Goal: Task Accomplishment & Management: Manage account settings

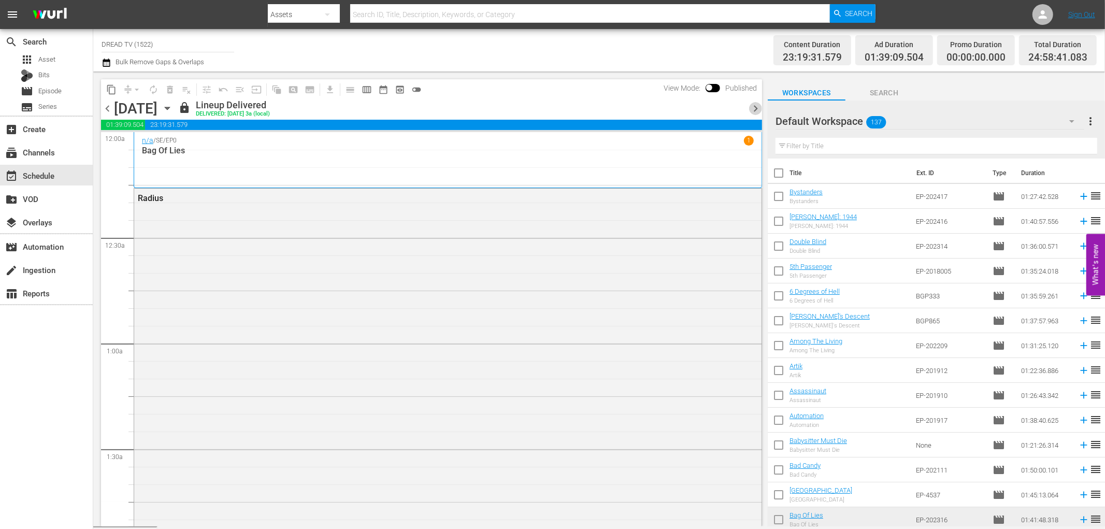
click at [757, 111] on span "chevron_right" at bounding box center [755, 108] width 13 height 13
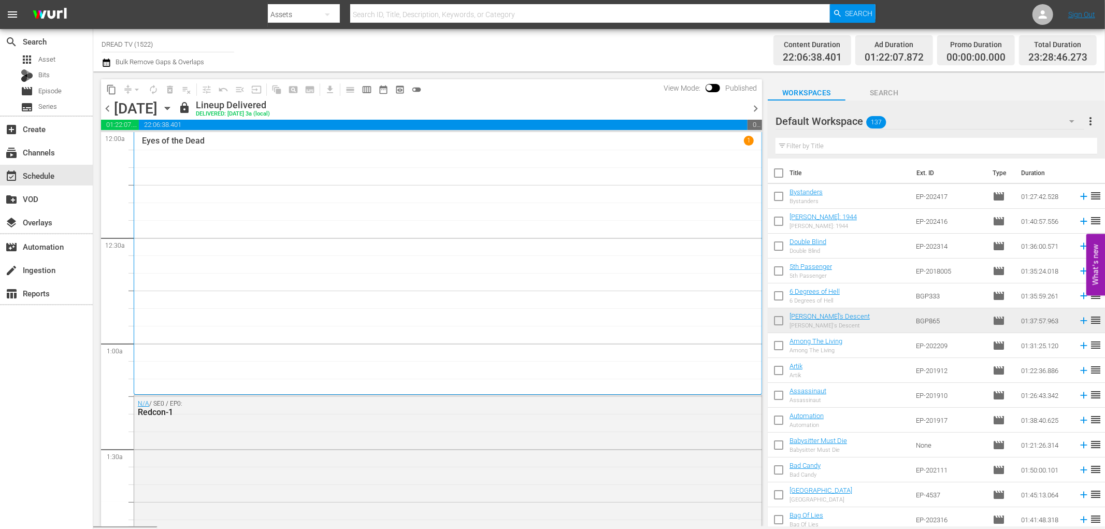
click at [741, 102] on div "lock Lineup Delivered DELIVERED: [DATE] 3a (local)" at bounding box center [461, 108] width 567 height 18
click at [752, 103] on span "chevron_right" at bounding box center [755, 108] width 13 height 13
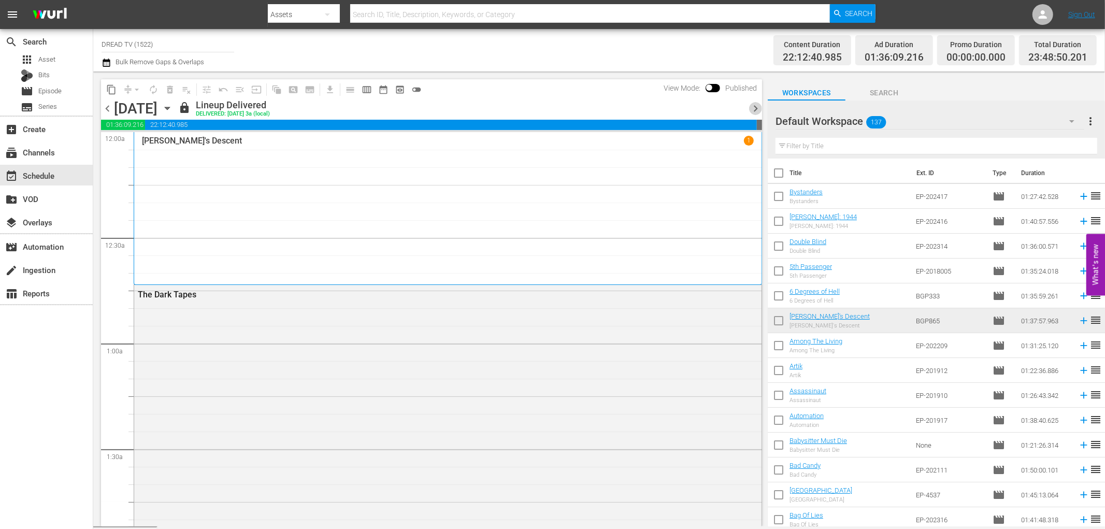
click at [752, 107] on span "chevron_right" at bounding box center [755, 108] width 13 height 13
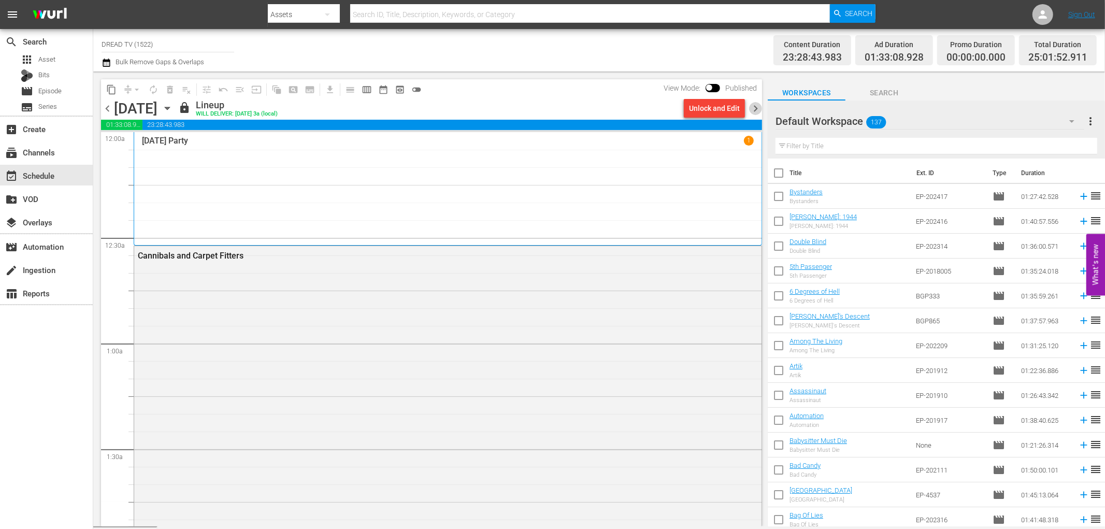
click at [757, 107] on span "chevron_right" at bounding box center [755, 108] width 13 height 13
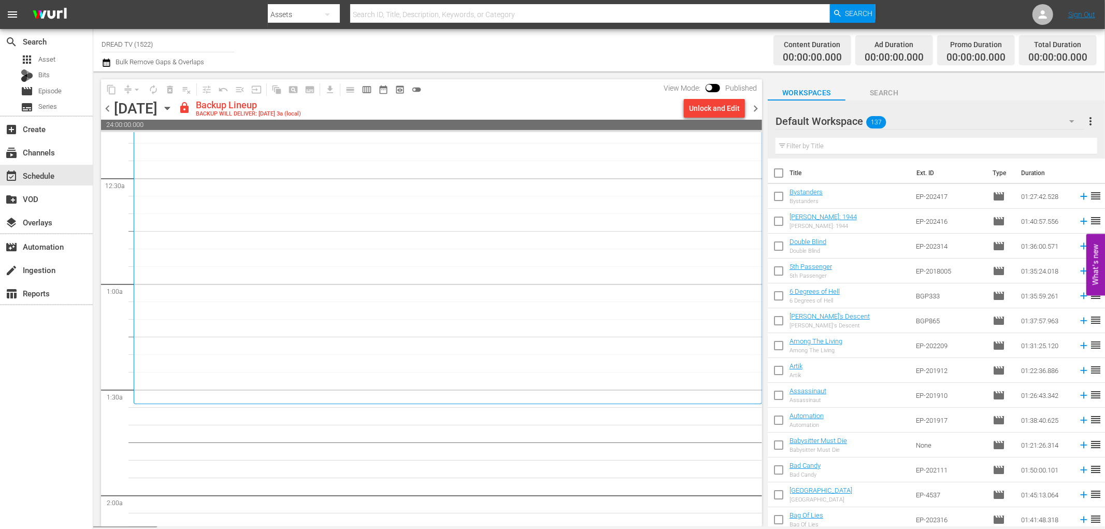
scroll to position [230, 0]
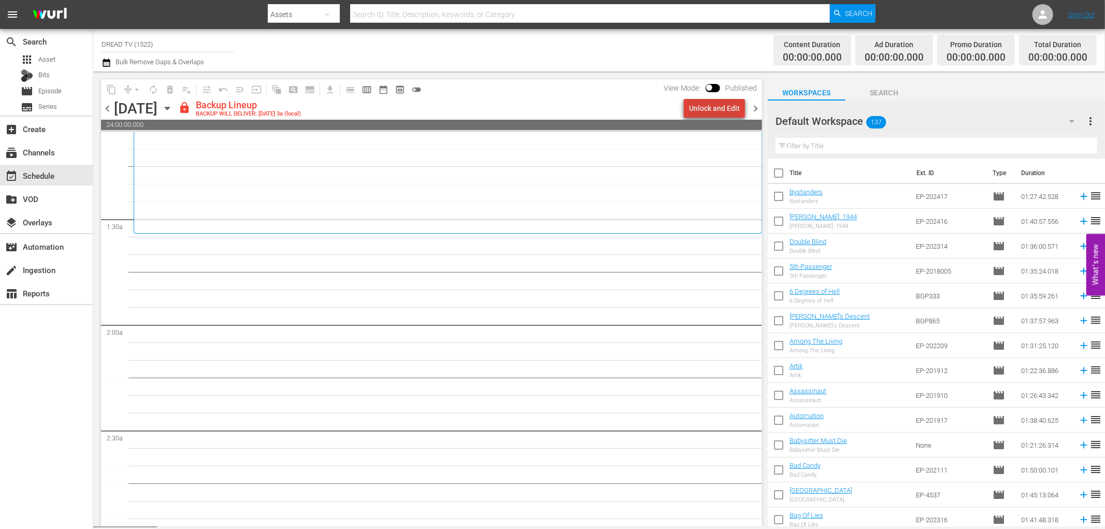
click at [719, 105] on div "Unlock and Edit" at bounding box center [714, 108] width 51 height 19
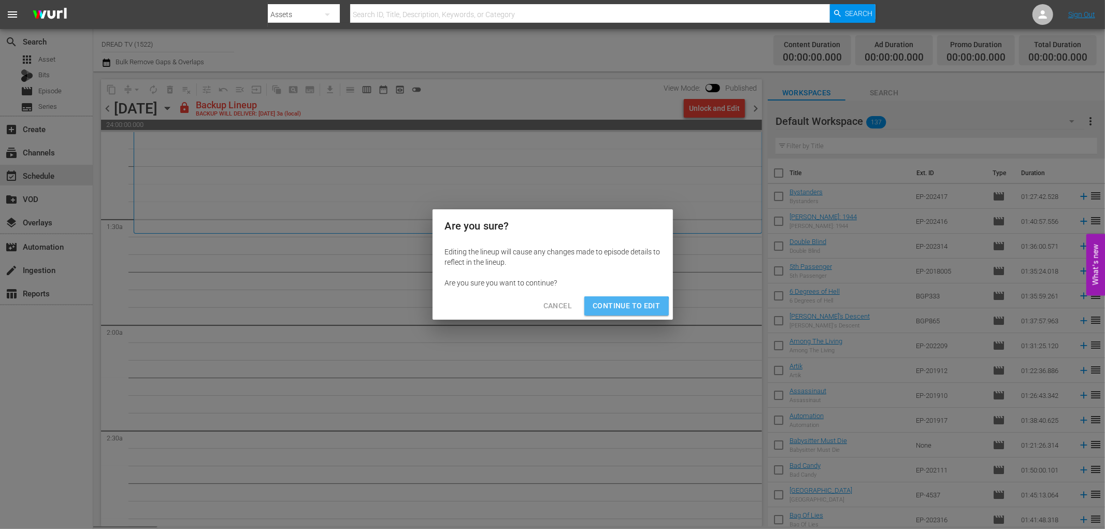
click at [622, 310] on span "Continue to Edit" at bounding box center [626, 305] width 67 height 13
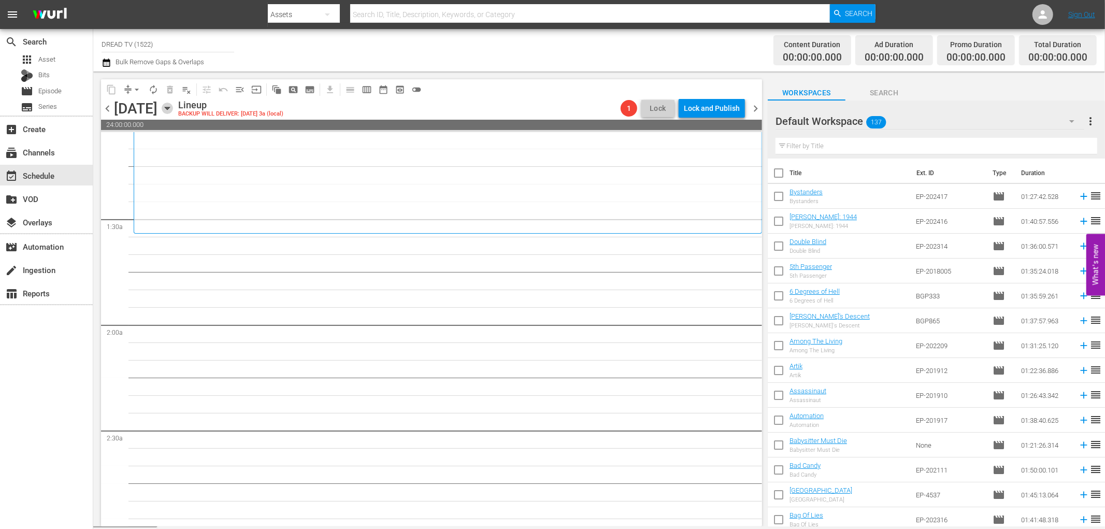
click at [173, 105] on icon "button" at bounding box center [167, 108] width 11 height 11
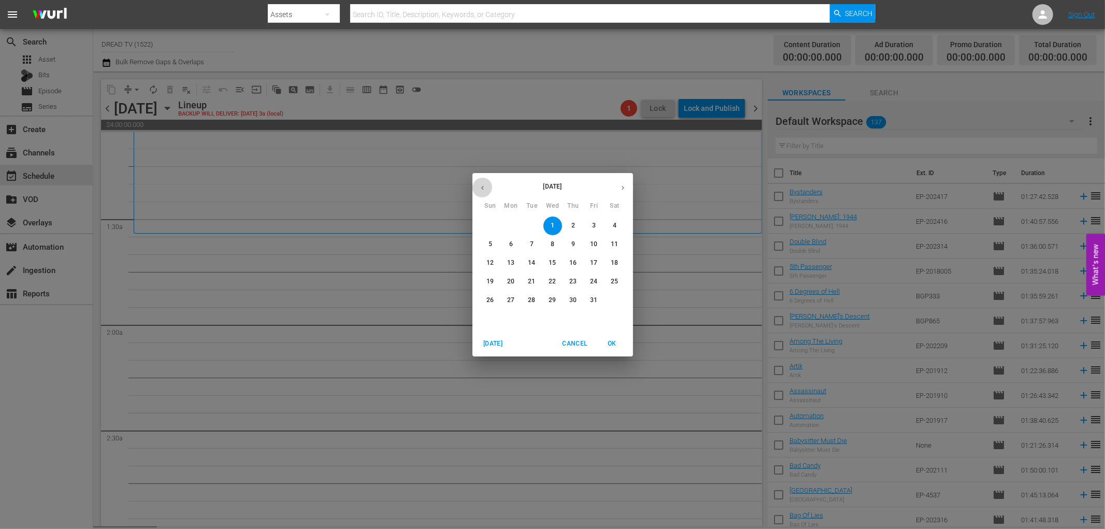
click at [480, 184] on icon "button" at bounding box center [483, 188] width 8 height 8
click at [481, 180] on button "button" at bounding box center [482, 188] width 20 height 20
click at [487, 185] on button "button" at bounding box center [482, 188] width 20 height 20
click at [622, 184] on icon "button" at bounding box center [623, 188] width 8 height 8
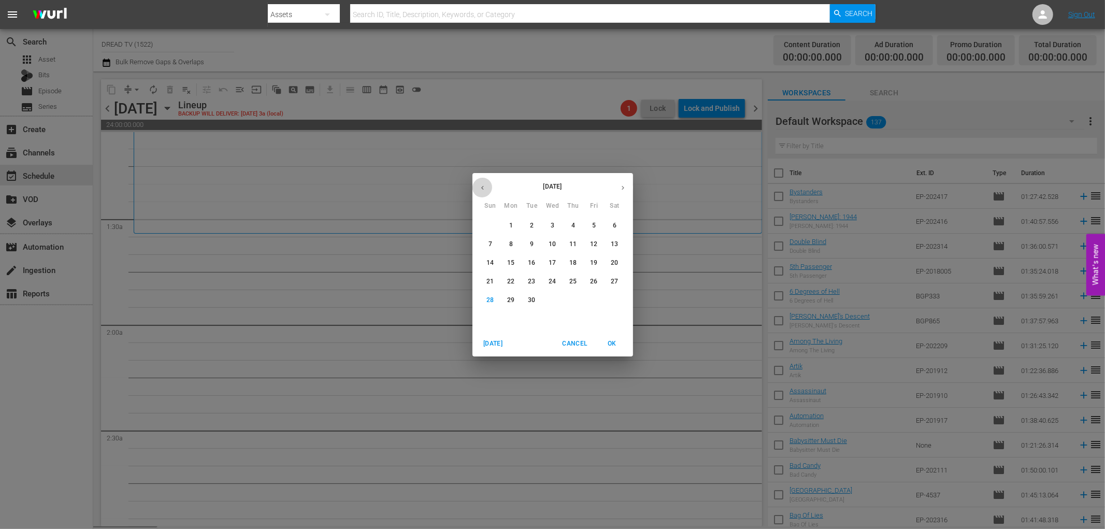
click at [482, 189] on icon "button" at bounding box center [483, 188] width 8 height 8
click at [551, 242] on p "6" at bounding box center [553, 244] width 4 height 9
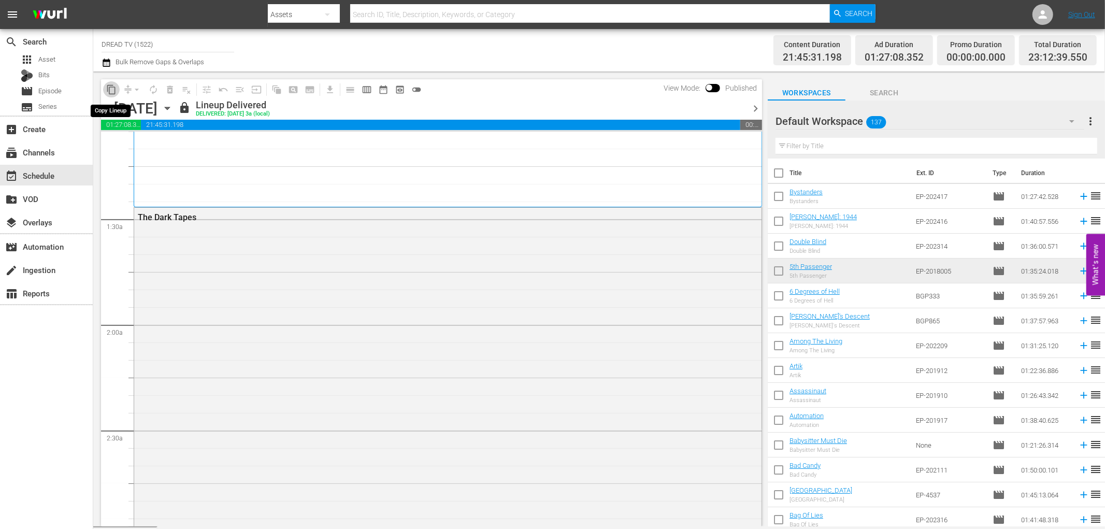
click at [109, 89] on span "content_copy" at bounding box center [111, 89] width 10 height 10
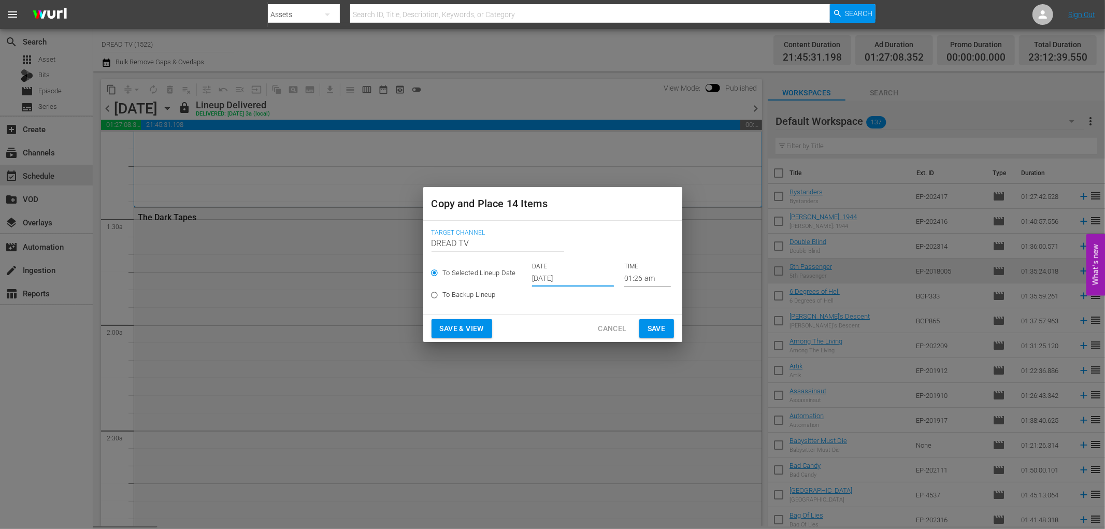
click at [573, 279] on input "[DATE]" at bounding box center [573, 279] width 82 height 16
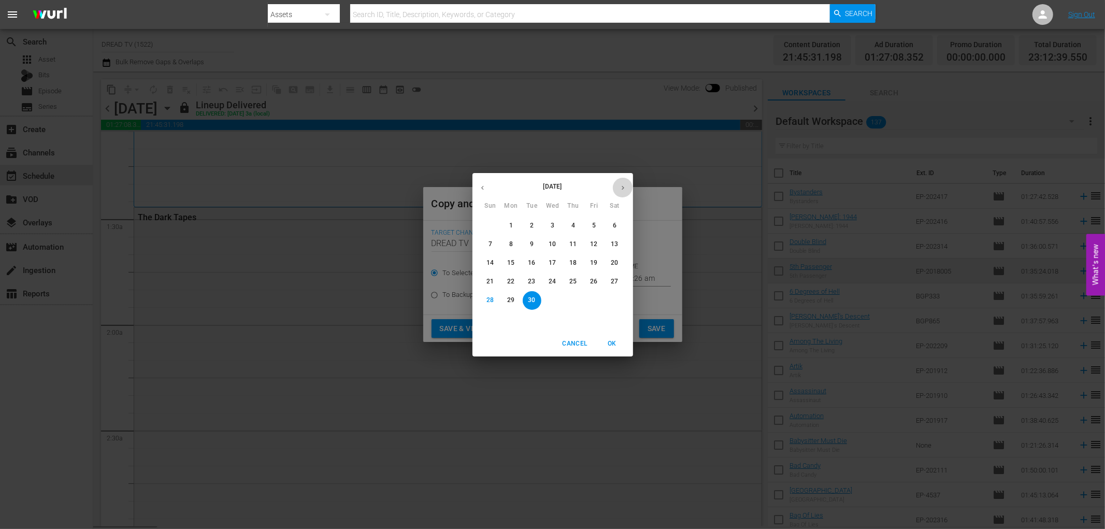
click at [624, 182] on button "button" at bounding box center [623, 188] width 20 height 20
click at [548, 225] on span "1" at bounding box center [552, 225] width 19 height 9
type input "[DATE]"
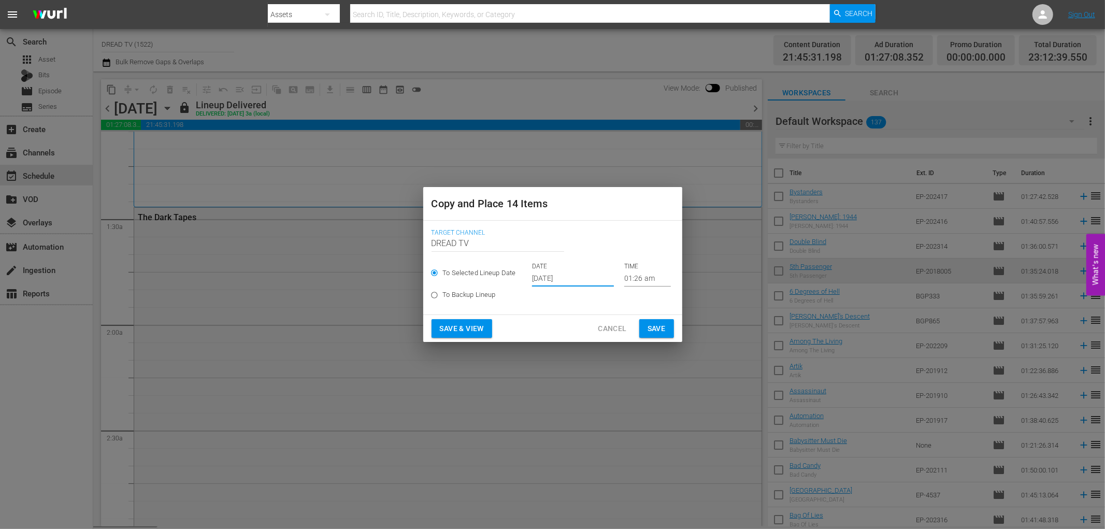
click at [487, 327] on button "Save & View" at bounding box center [462, 328] width 61 height 19
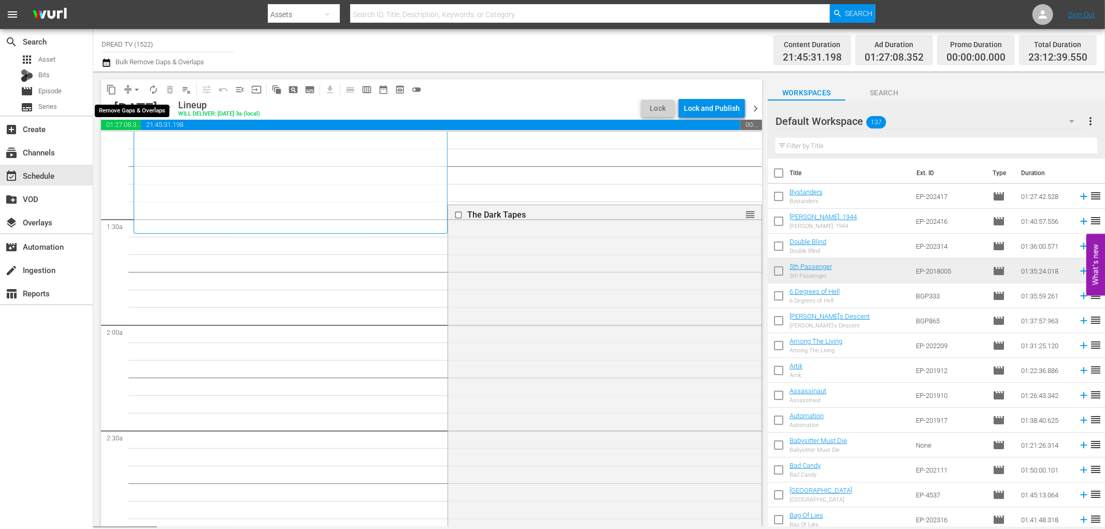
click at [138, 91] on span "arrow_drop_down" at bounding box center [137, 89] width 10 height 10
click at [152, 141] on li "Align to End of Previous Day" at bounding box center [137, 144] width 109 height 17
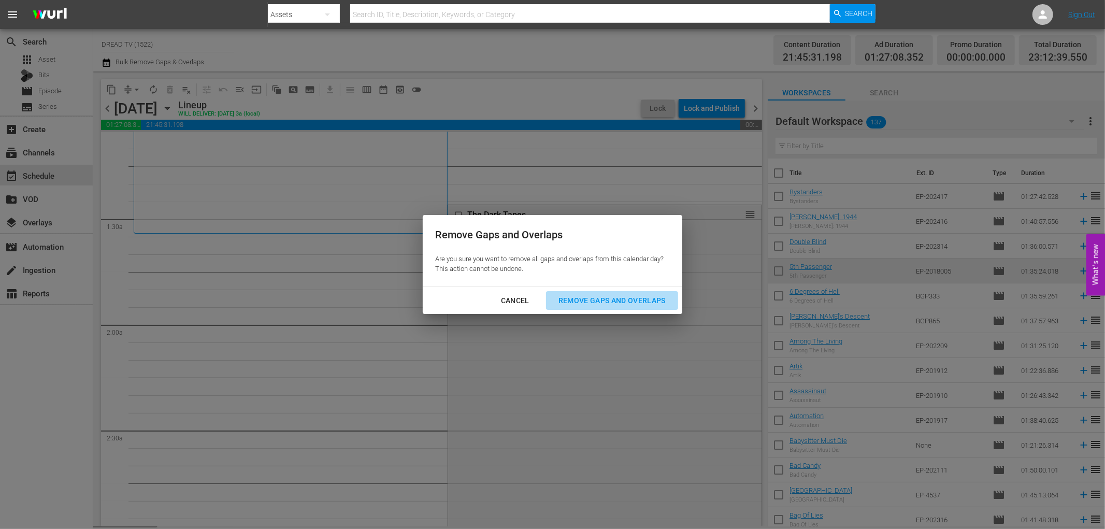
click at [608, 301] on div "Remove Gaps and Overlaps" at bounding box center [612, 300] width 124 height 13
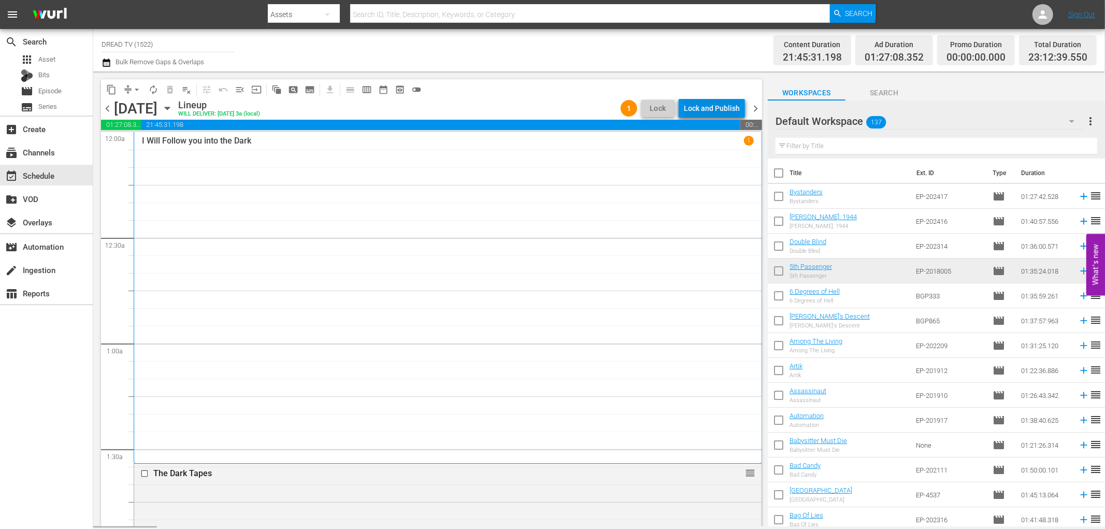
click at [716, 109] on div "Lock and Publish" at bounding box center [712, 108] width 56 height 19
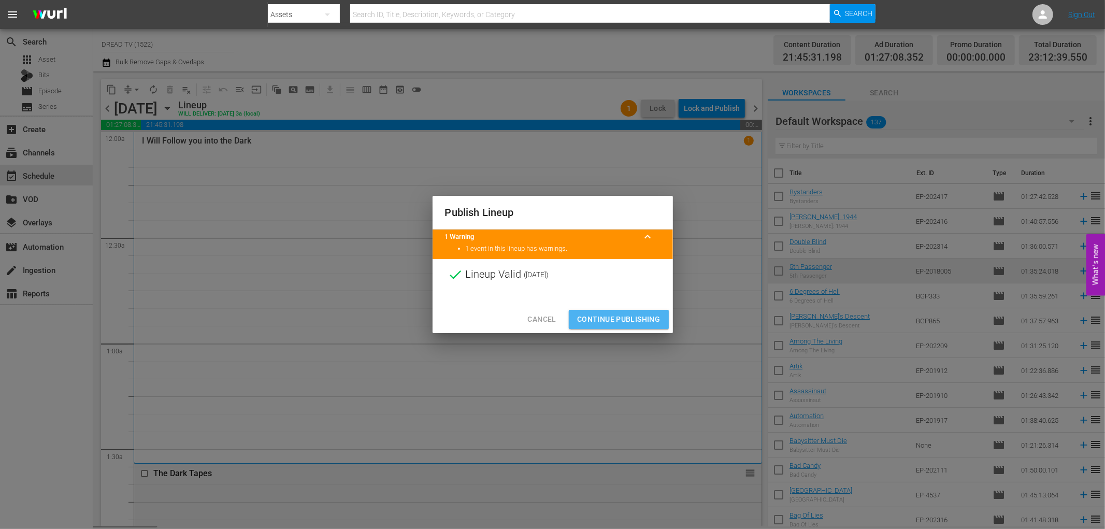
click at [623, 320] on span "Continue Publishing" at bounding box center [618, 319] width 83 height 13
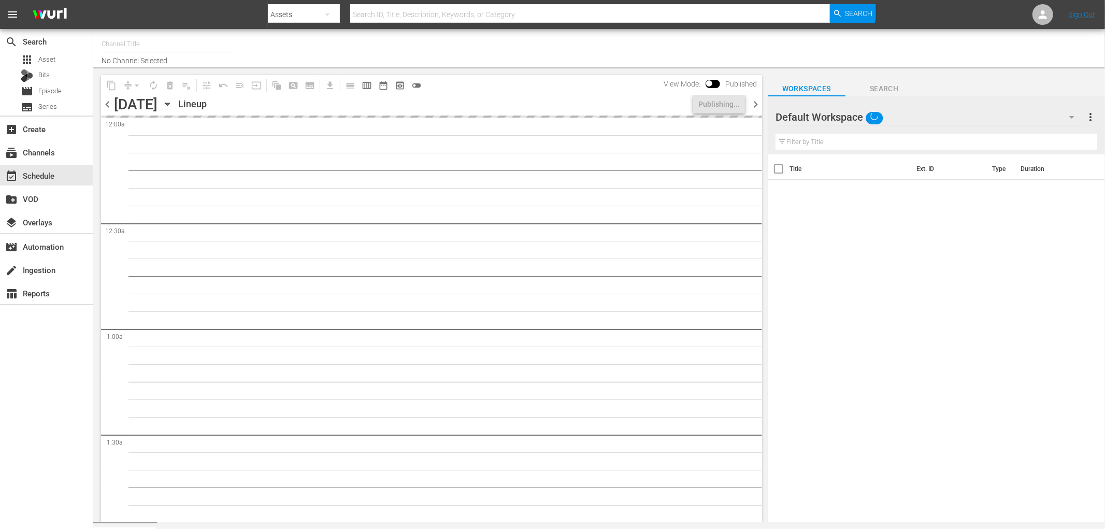
type input "DREAD TV (1522)"
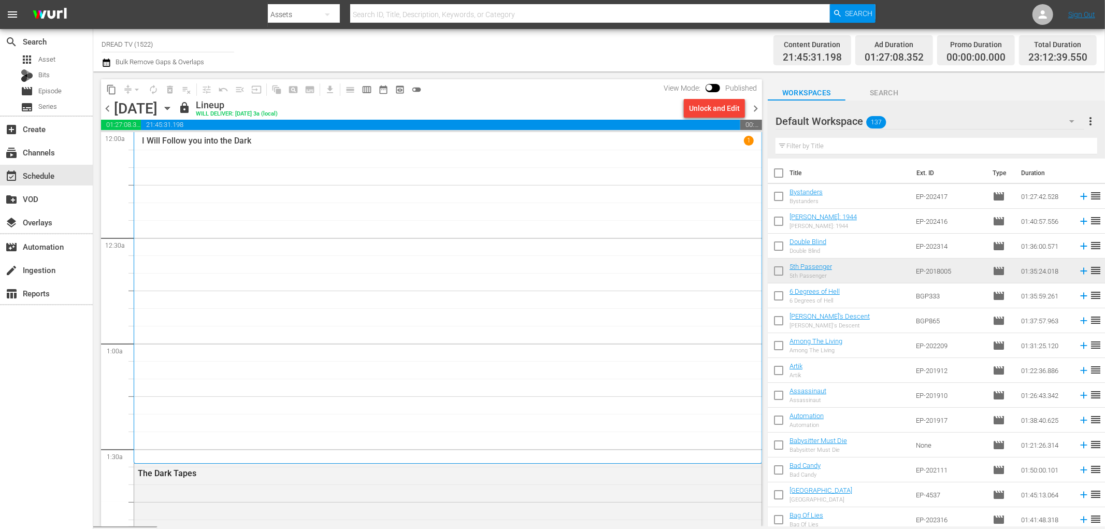
click at [756, 107] on span "chevron_right" at bounding box center [755, 108] width 13 height 13
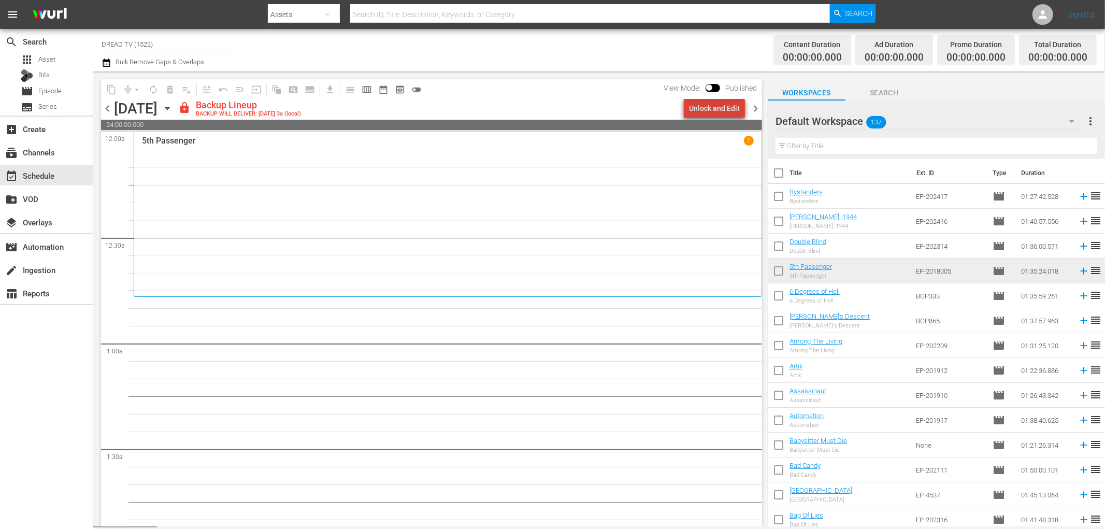
click at [723, 107] on div "Unlock and Edit" at bounding box center [714, 108] width 51 height 19
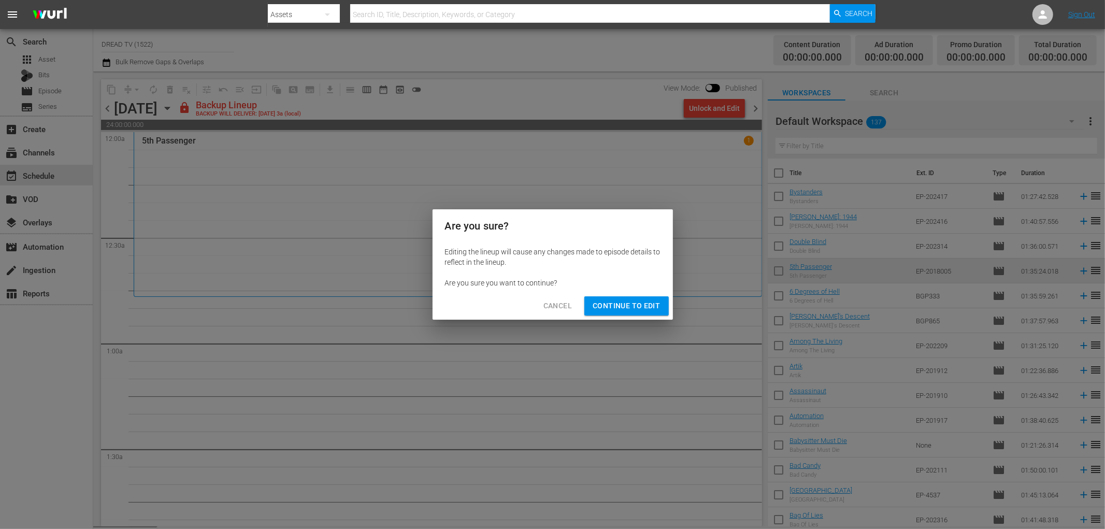
click at [622, 307] on span "Continue to Edit" at bounding box center [626, 305] width 67 height 13
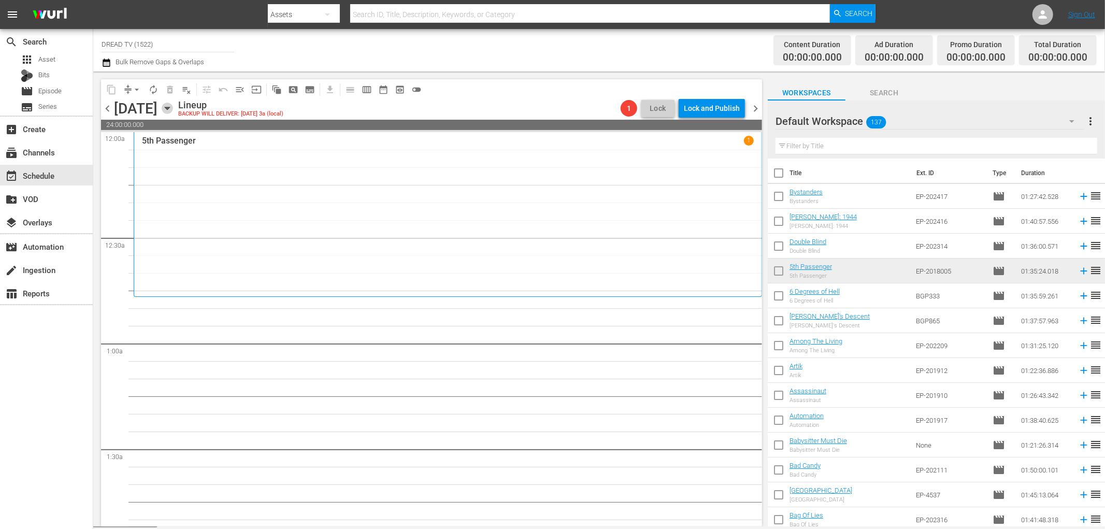
click at [169, 107] on icon "button" at bounding box center [167, 108] width 5 height 3
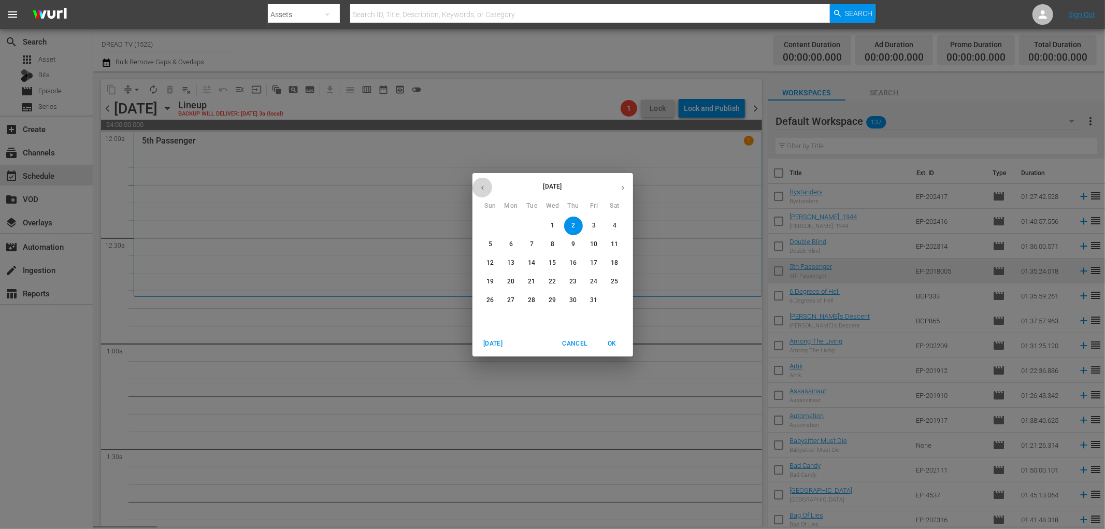
click at [488, 188] on button "button" at bounding box center [482, 188] width 20 height 20
click at [487, 188] on button "button" at bounding box center [482, 188] width 20 height 20
click at [571, 246] on p "7" at bounding box center [573, 244] width 4 height 9
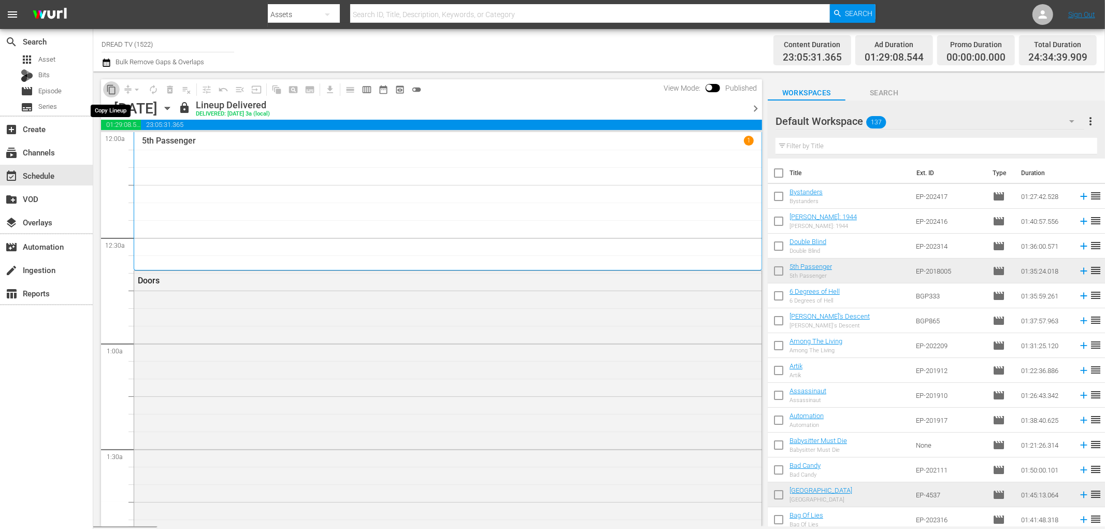
click at [118, 90] on button "content_copy" at bounding box center [111, 89] width 17 height 17
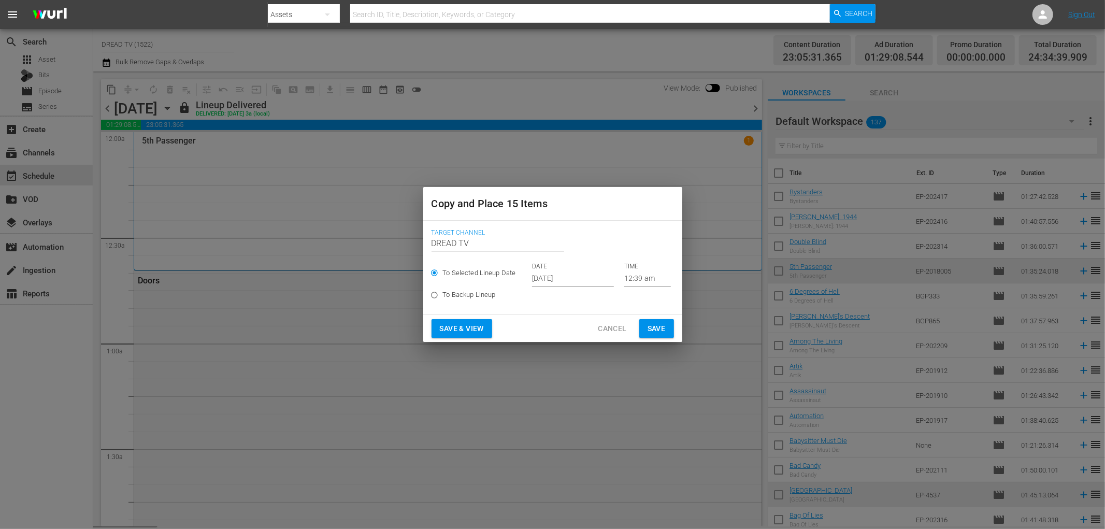
click at [598, 282] on input "[DATE]" at bounding box center [573, 279] width 82 height 16
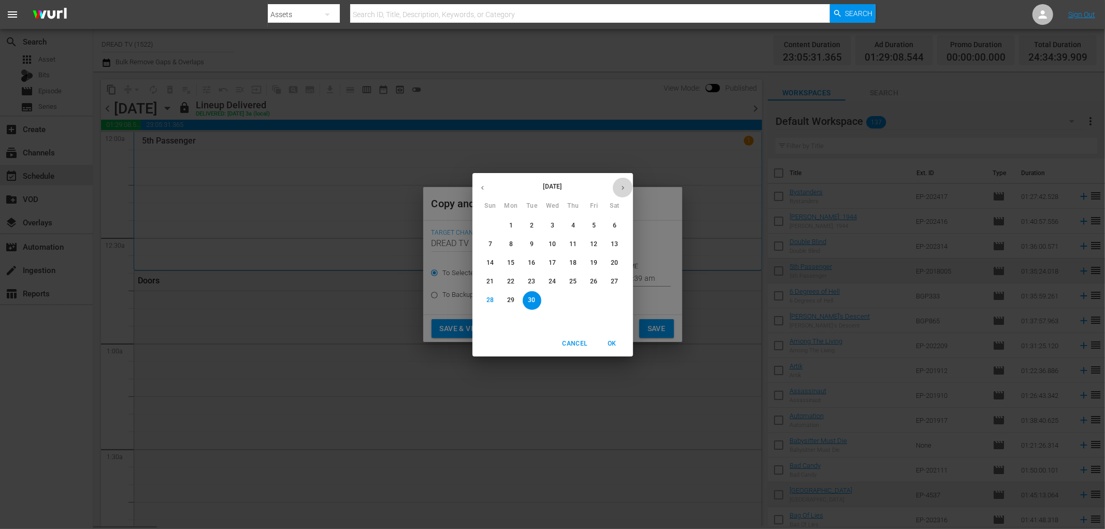
click at [625, 190] on icon "button" at bounding box center [623, 188] width 8 height 8
click at [575, 226] on p "2" at bounding box center [573, 225] width 4 height 9
type input "Oct 2nd 2025"
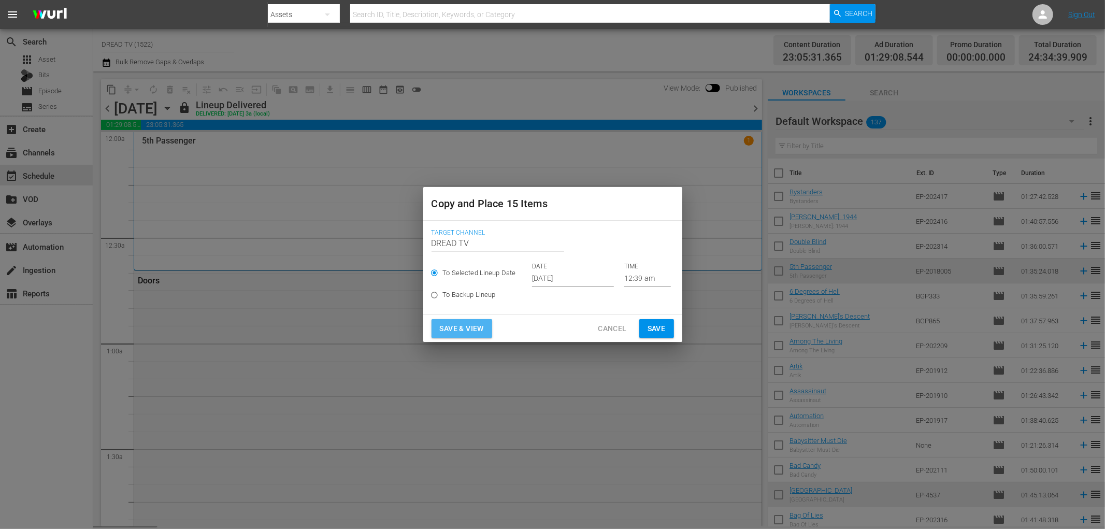
click at [459, 329] on span "Save & View" at bounding box center [462, 328] width 44 height 13
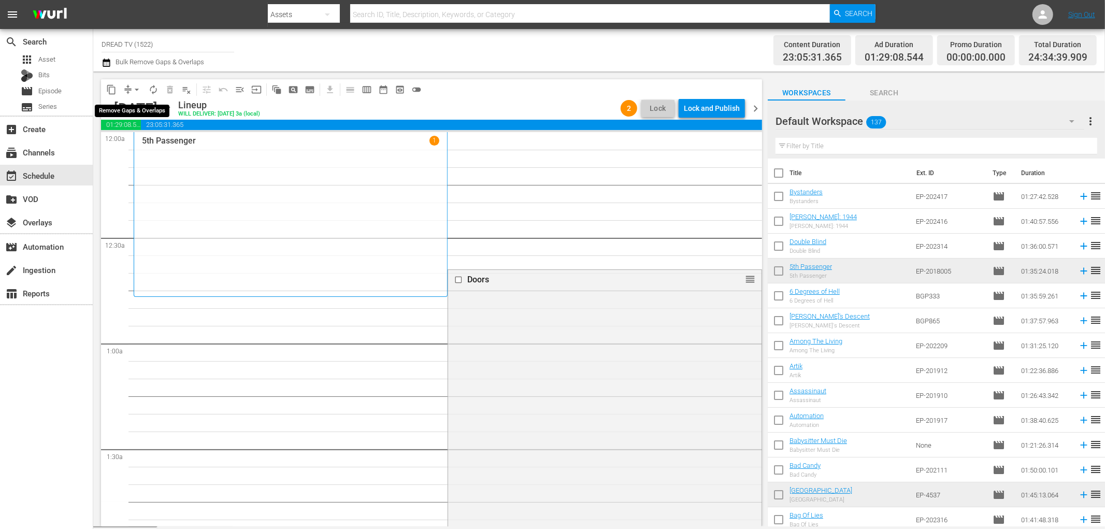
click at [138, 87] on span "arrow_drop_down" at bounding box center [137, 89] width 10 height 10
click at [140, 143] on li "Align to End of Previous Day" at bounding box center [137, 144] width 109 height 17
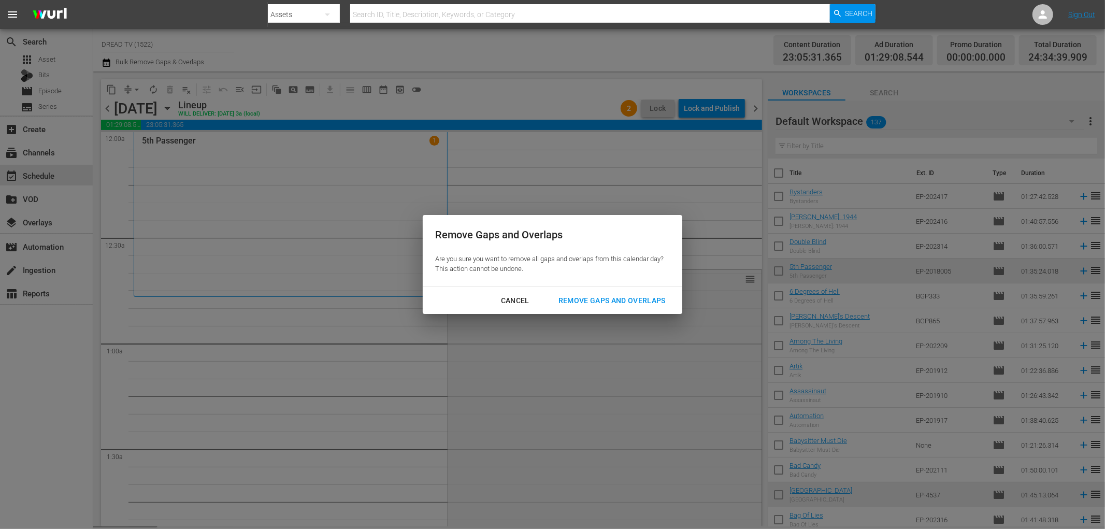
click at [628, 299] on div "Remove Gaps and Overlaps" at bounding box center [612, 300] width 124 height 13
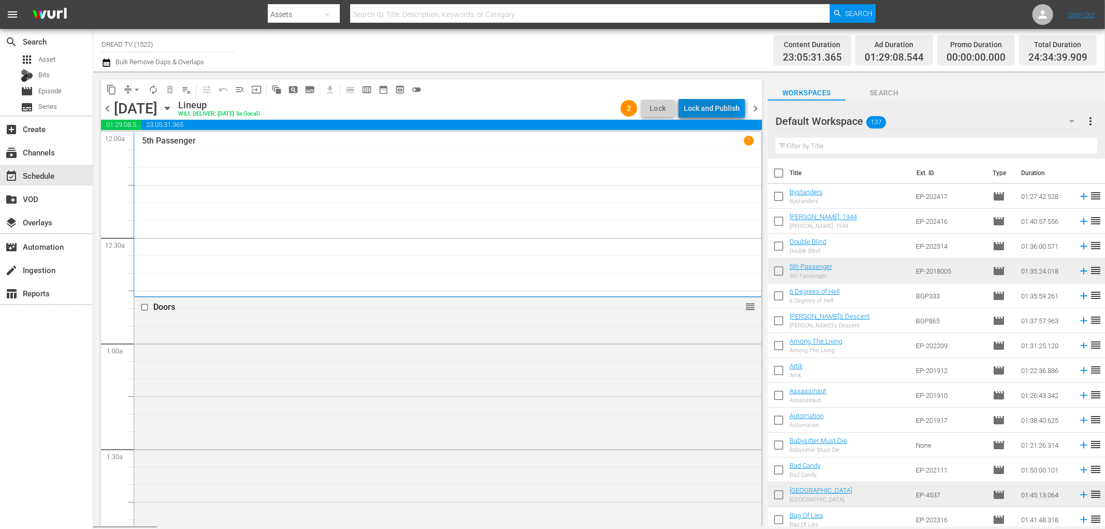
click at [701, 104] on div "Lock and Publish" at bounding box center [712, 108] width 56 height 19
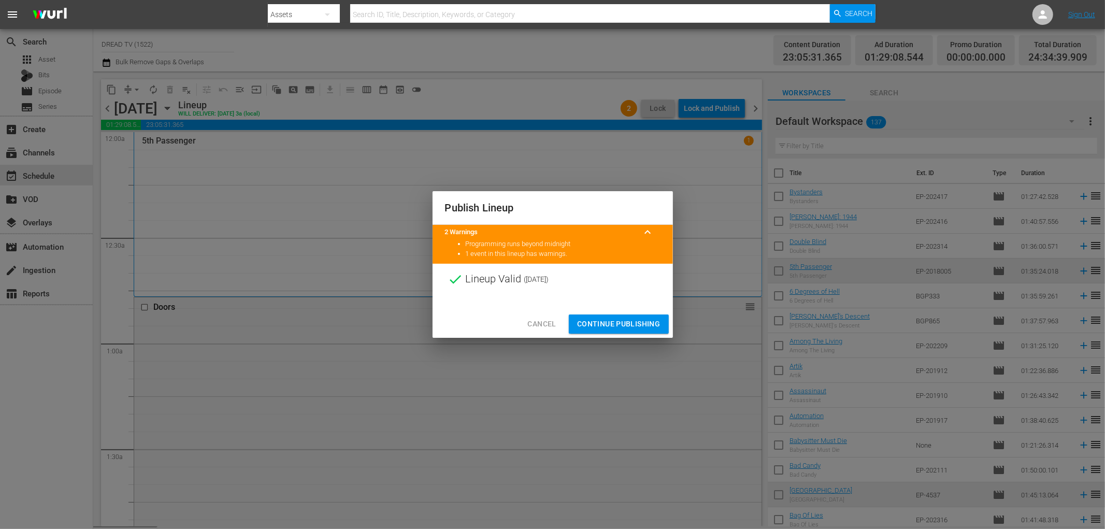
click at [623, 327] on span "Continue Publishing" at bounding box center [618, 324] width 83 height 13
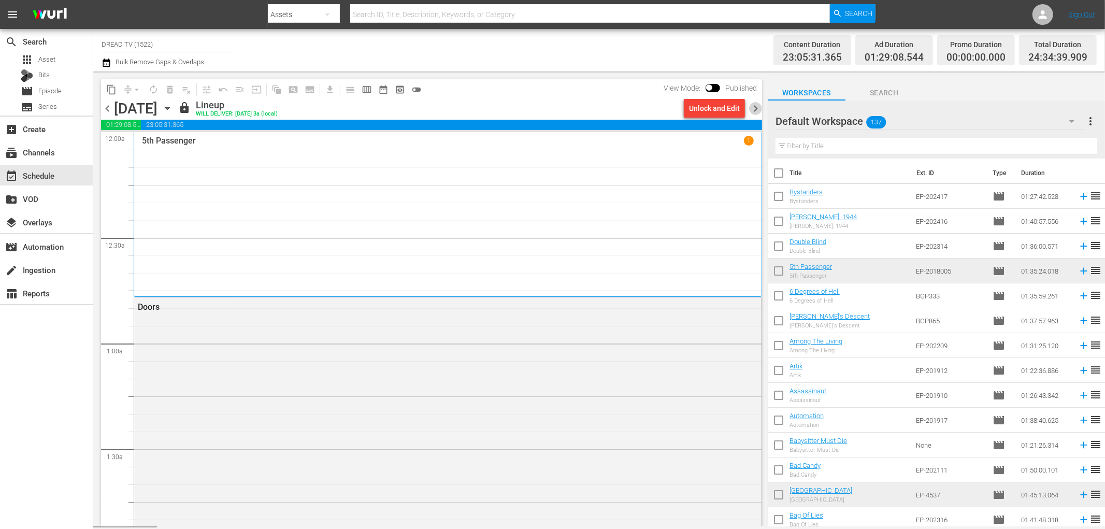
click at [755, 109] on span "chevron_right" at bounding box center [755, 108] width 13 height 13
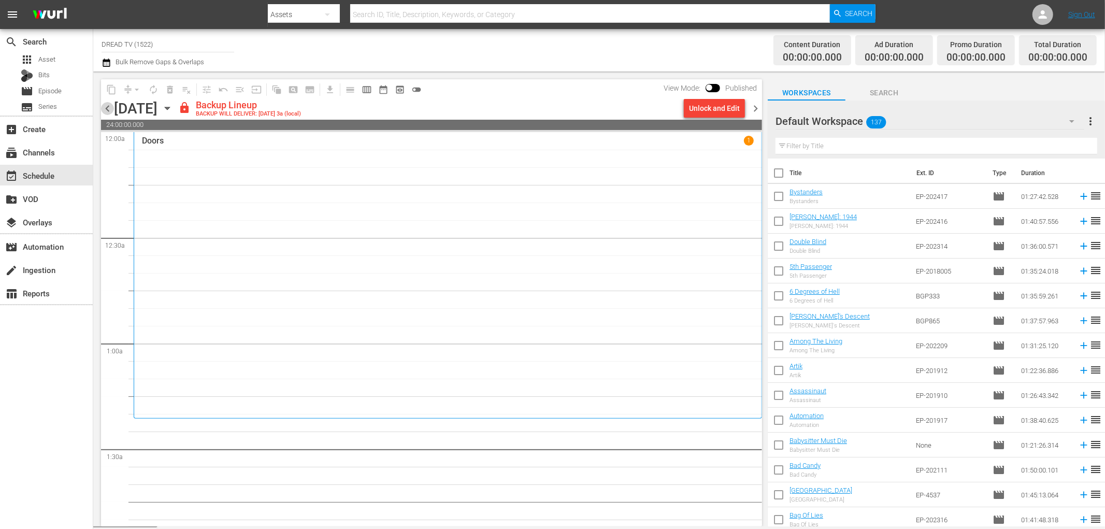
click at [106, 110] on span "chevron_left" at bounding box center [107, 108] width 13 height 13
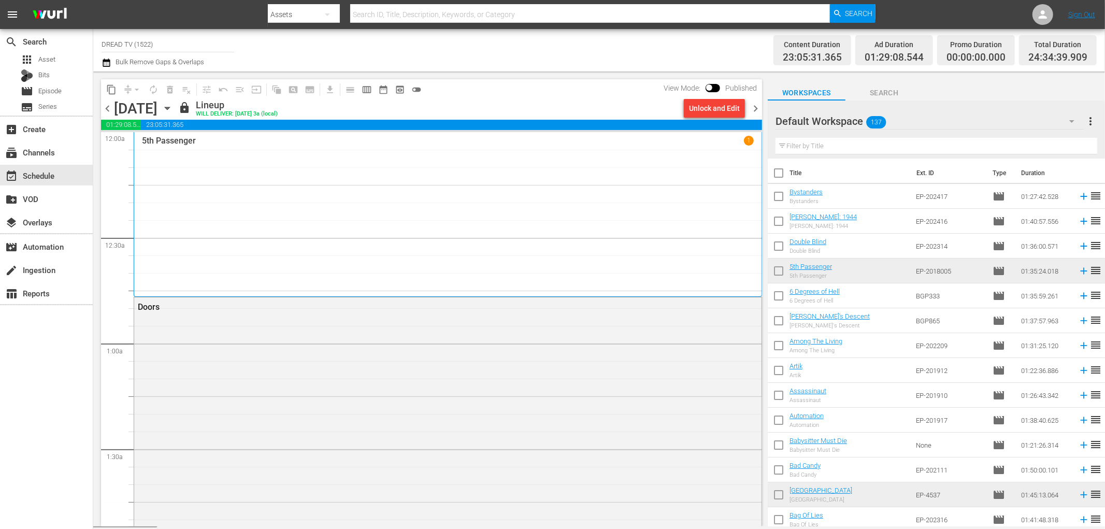
click at [758, 106] on span "chevron_right" at bounding box center [755, 108] width 13 height 13
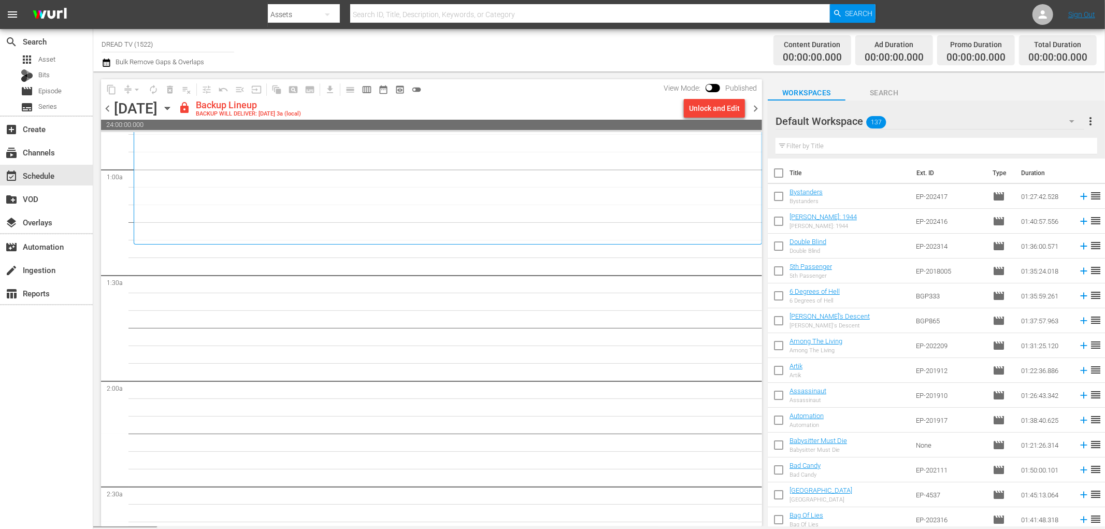
scroll to position [172, 0]
click at [107, 110] on span "chevron_left" at bounding box center [107, 108] width 13 height 13
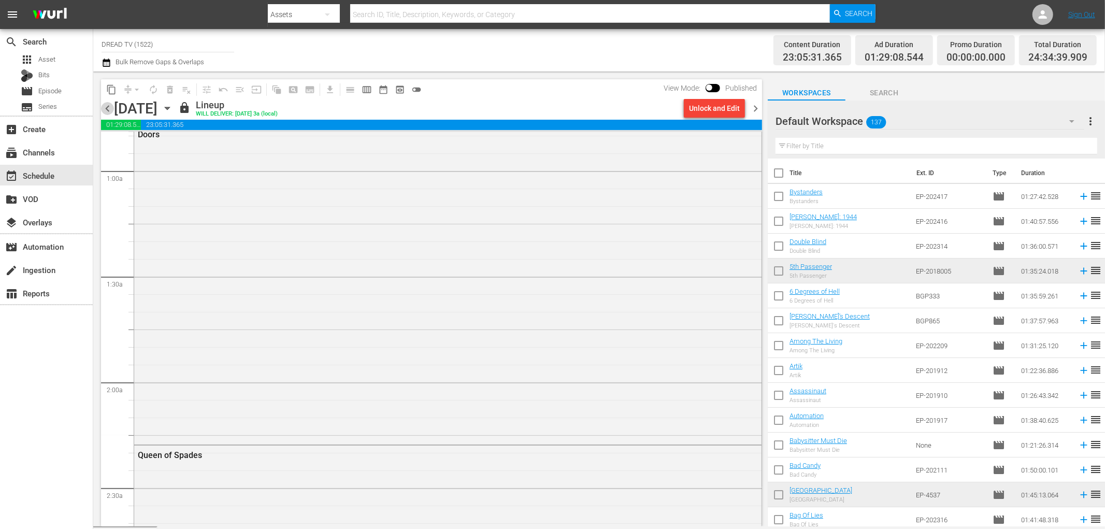
click at [107, 110] on span "chevron_left" at bounding box center [107, 108] width 13 height 13
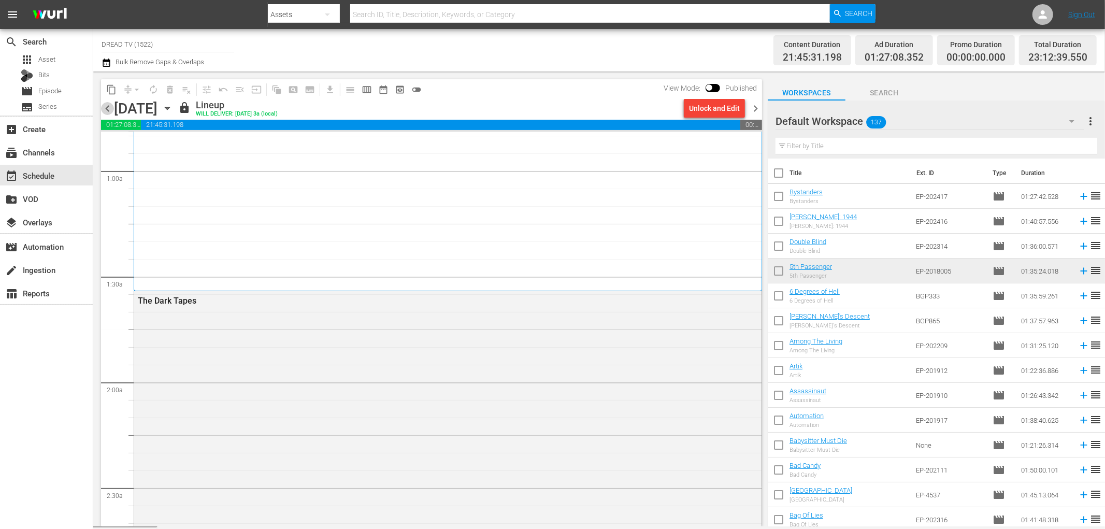
click at [110, 110] on span "chevron_left" at bounding box center [107, 108] width 13 height 13
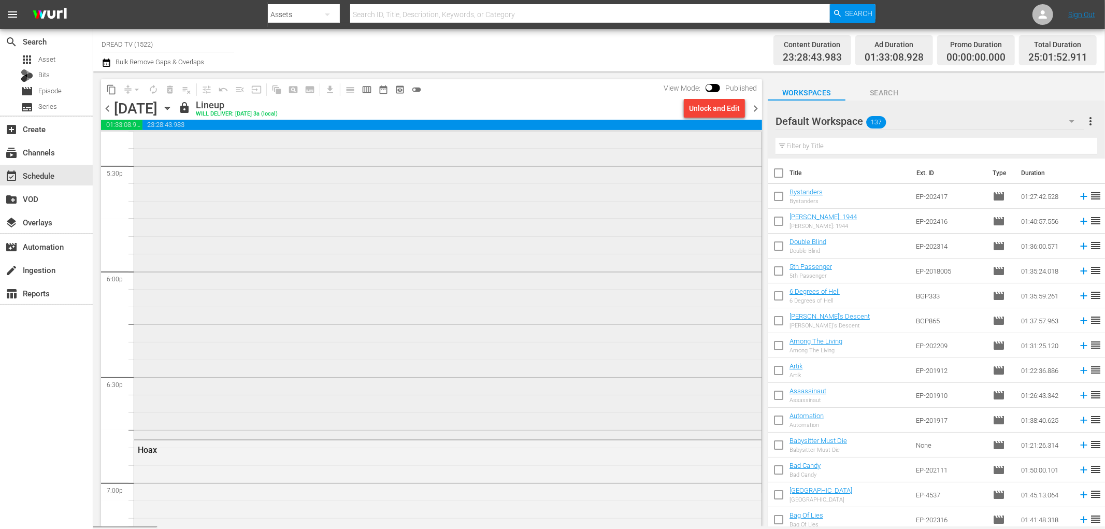
scroll to position [3666, 0]
